Goal: Information Seeking & Learning: Check status

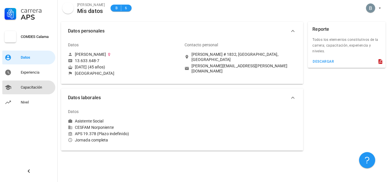
click at [32, 86] on div "Capacitación" at bounding box center [37, 87] width 32 height 5
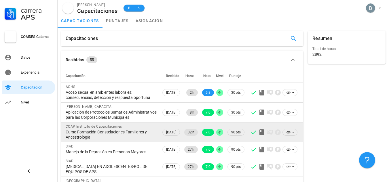
drag, startPoint x: 66, startPoint y: 75, endPoint x: 217, endPoint y: 136, distance: 162.9
click at [217, 136] on table "Capacitación Recibido Horas Nota Nivel Puntaje ACHS Acoso sexual en ambientes l…" at bounding box center [182, 172] width 242 height 207
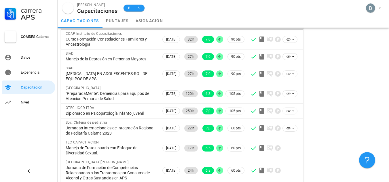
scroll to position [15, 0]
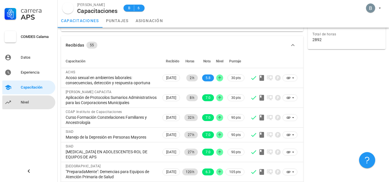
click at [33, 103] on div "Nivel" at bounding box center [37, 102] width 32 height 5
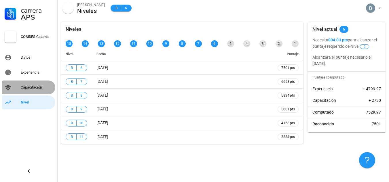
click at [32, 86] on div "Capacitación" at bounding box center [37, 87] width 32 height 5
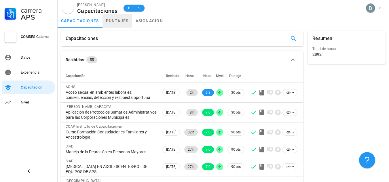
click at [118, 22] on link "puntajes" at bounding box center [118, 21] width 30 height 14
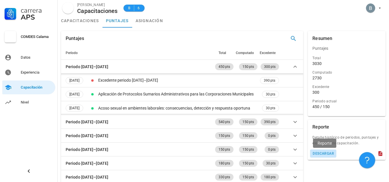
click at [320, 154] on div "descargar" at bounding box center [323, 154] width 22 height 4
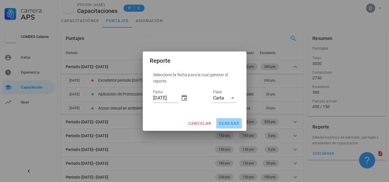
click at [227, 124] on span "generar" at bounding box center [229, 123] width 21 height 5
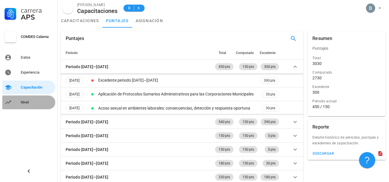
click at [31, 102] on div "Nivel" at bounding box center [37, 102] width 32 height 5
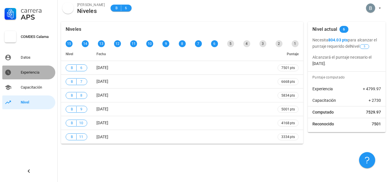
click at [34, 69] on div "Experiencia" at bounding box center [37, 72] width 32 height 9
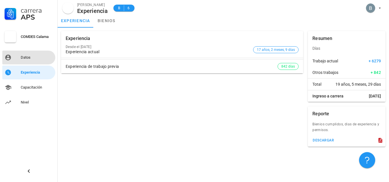
click at [26, 58] on div "Datos" at bounding box center [37, 57] width 32 height 5
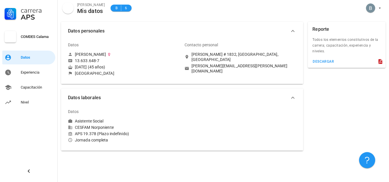
click at [65, 9] on div "avatar" at bounding box center [68, 8] width 12 height 12
drag, startPoint x: 239, startPoint y: 49, endPoint x: 240, endPoint y: 52, distance: 3.2
click at [240, 50] on div "Contacto personal" at bounding box center [234, 45] width 98 height 14
click at [241, 53] on div "[PERSON_NAME] # 1832, [GEOGRAPHIC_DATA], [GEOGRAPHIC_DATA]" at bounding box center [243, 57] width 105 height 10
